Goal: Find specific fact: Find specific fact

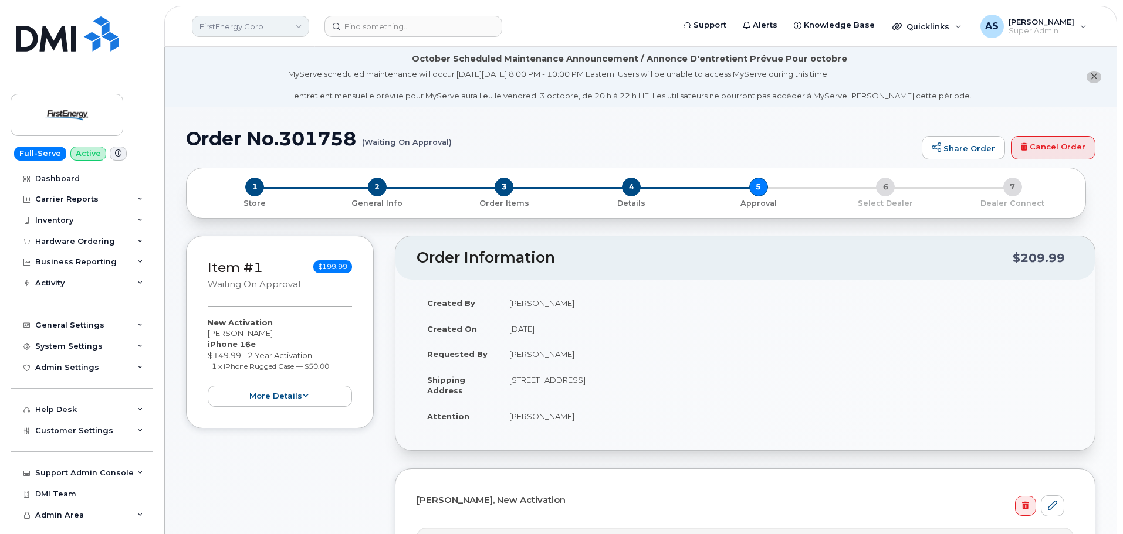
click at [260, 25] on link "FirstEnergy Corp" at bounding box center [250, 26] width 117 height 21
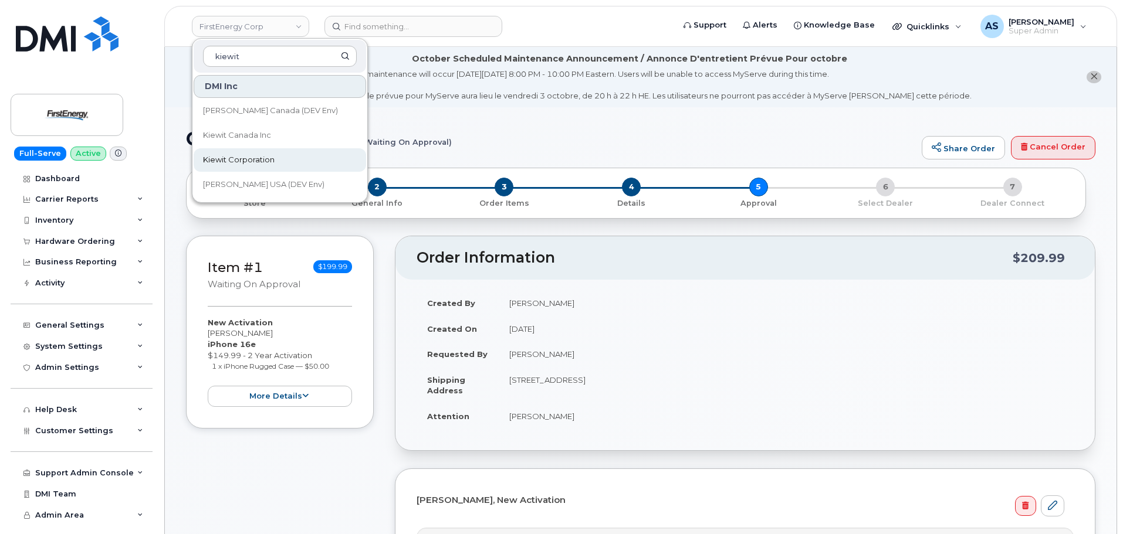
type input "kiewit"
click at [279, 160] on link "Kiewit Corporation" at bounding box center [280, 159] width 172 height 23
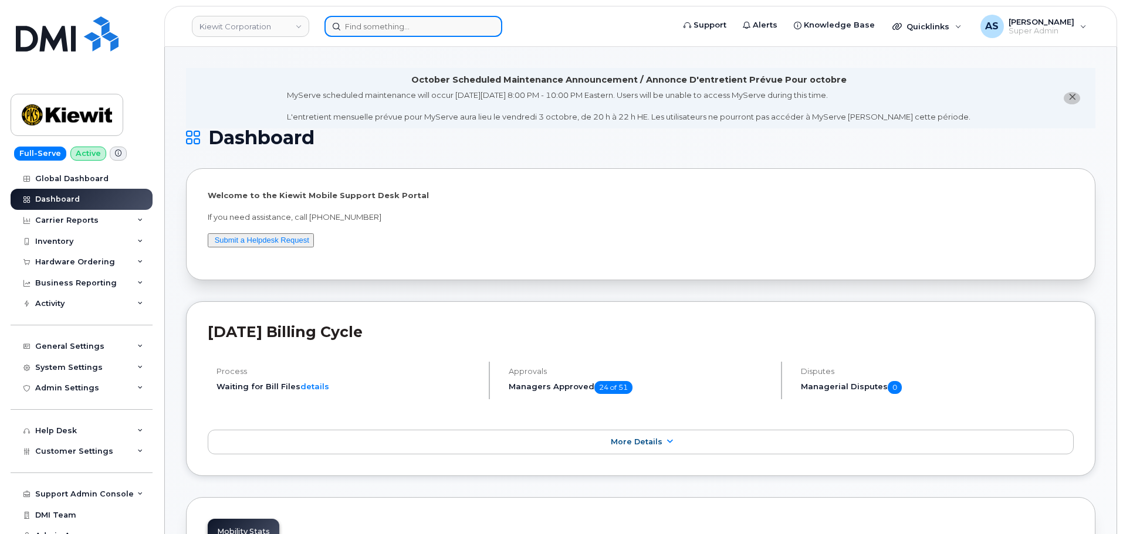
click at [381, 24] on input at bounding box center [413, 26] width 178 height 21
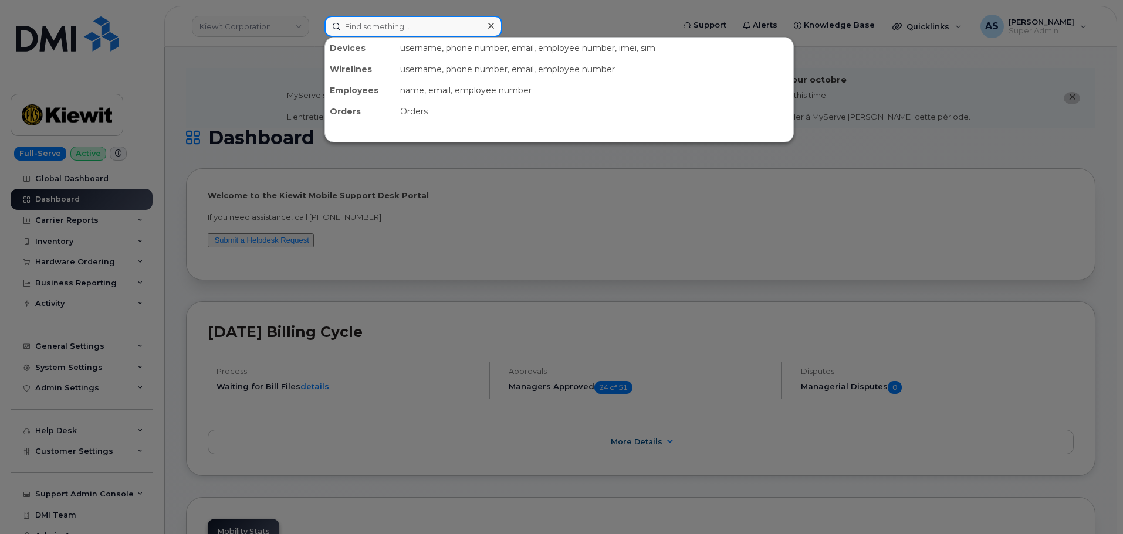
paste input "[PERSON_NAME]"
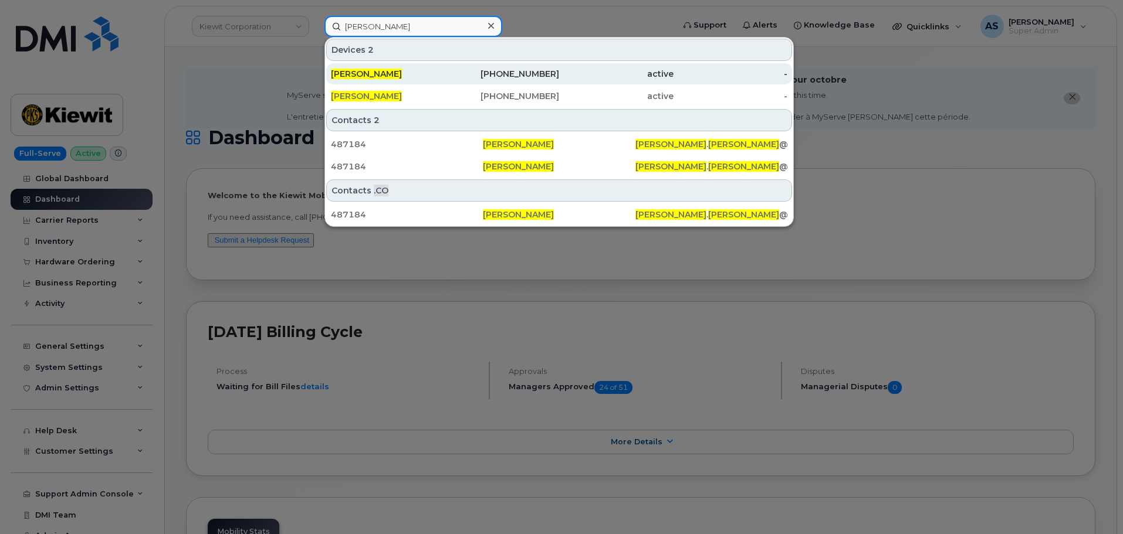
type input "[PERSON_NAME]"
click at [409, 84] on div "[PERSON_NAME]" at bounding box center [388, 73] width 114 height 21
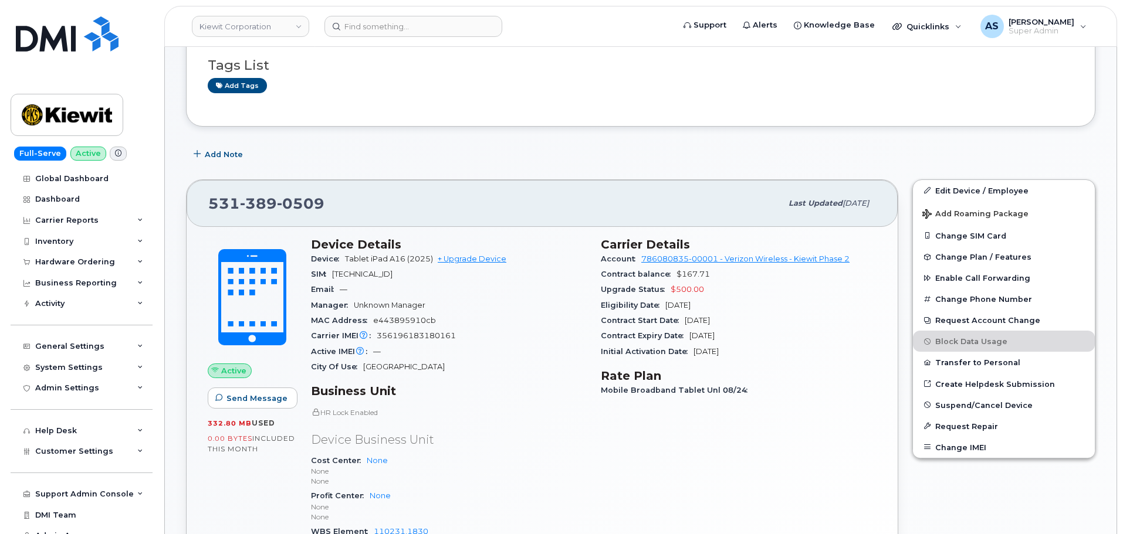
scroll to position [176, 0]
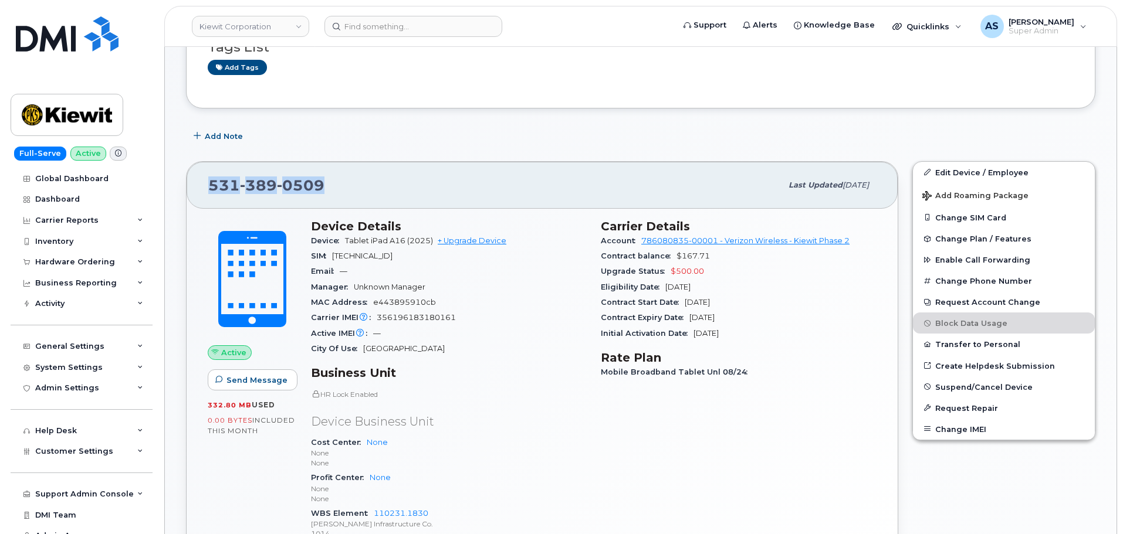
drag, startPoint x: 204, startPoint y: 186, endPoint x: 327, endPoint y: 173, distance: 123.9
click at [327, 173] on div "[PHONE_NUMBER] Last updated [DATE]" at bounding box center [542, 185] width 711 height 47
copy span "[PHONE_NUMBER]"
drag, startPoint x: 377, startPoint y: 318, endPoint x: 460, endPoint y: 317, distance: 82.7
click at [460, 317] on div "Carrier IMEI Carrier IMEI is reported during the last billing cycle or change o…" at bounding box center [449, 317] width 276 height 15
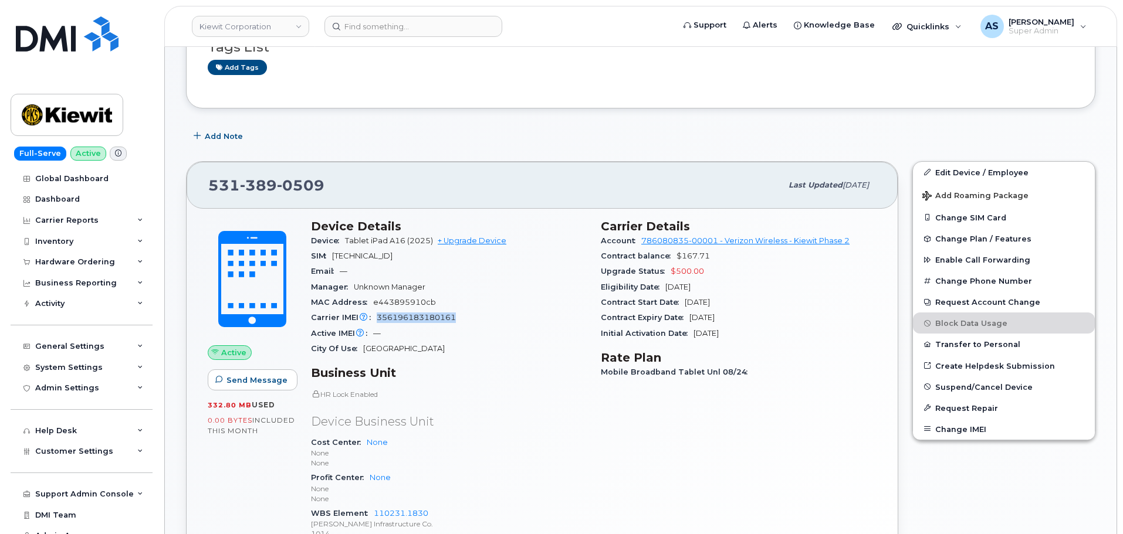
copy span "356196183180161"
click at [487, 350] on div "City Of Use Omaha" at bounding box center [449, 348] width 276 height 15
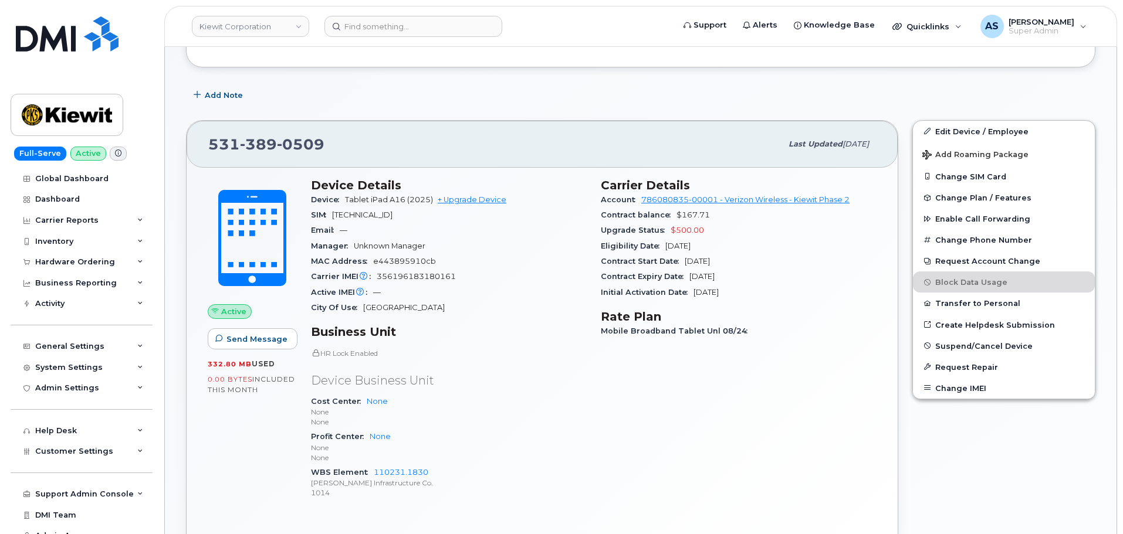
scroll to position [235, 0]
